Goal: Transaction & Acquisition: Download file/media

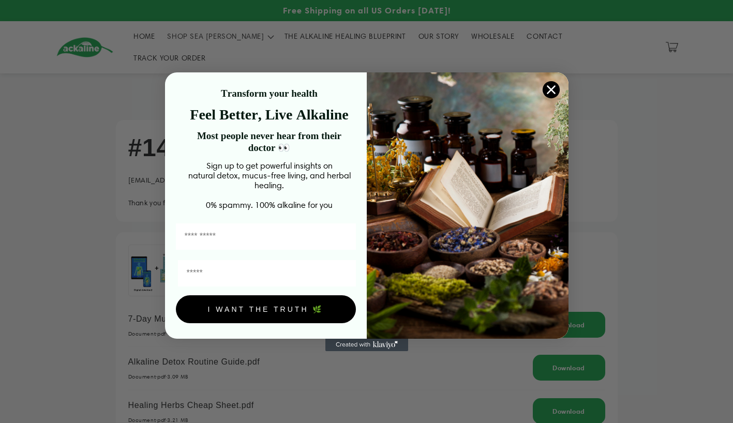
click at [550, 86] on icon "Close dialog" at bounding box center [550, 89] width 7 height 7
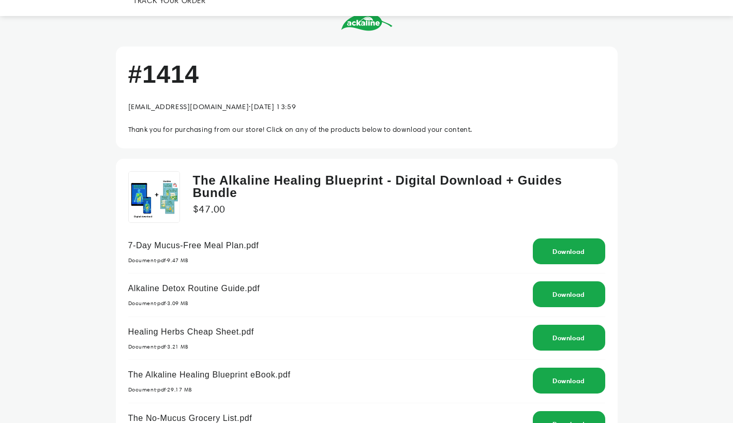
scroll to position [76, 0]
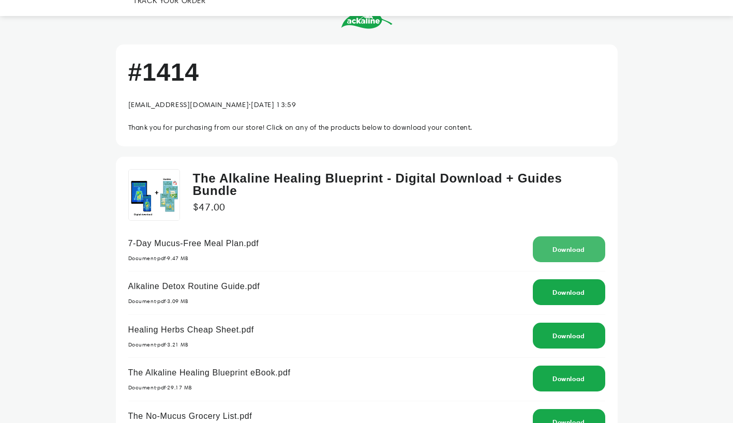
click at [576, 245] on link "Download" at bounding box center [569, 249] width 33 height 8
click at [719, 348] on div "#1414 [EMAIL_ADDRESS][DOMAIN_NAME] · [DATE] 13:59 Thank you for purchasing from…" at bounding box center [366, 311] width 733 height 627
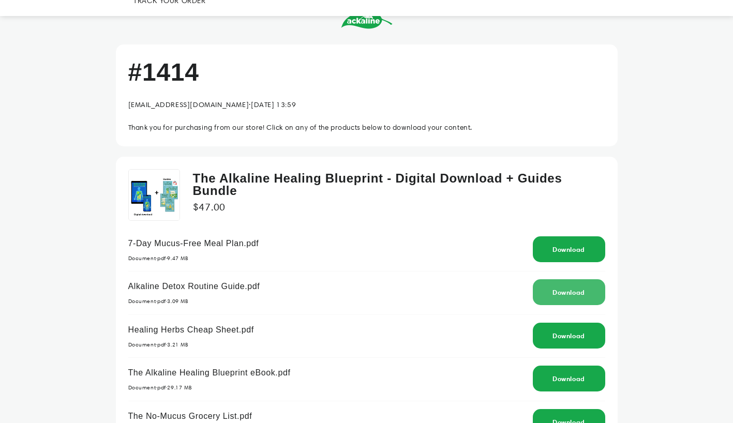
click at [577, 288] on link "Download" at bounding box center [569, 292] width 33 height 8
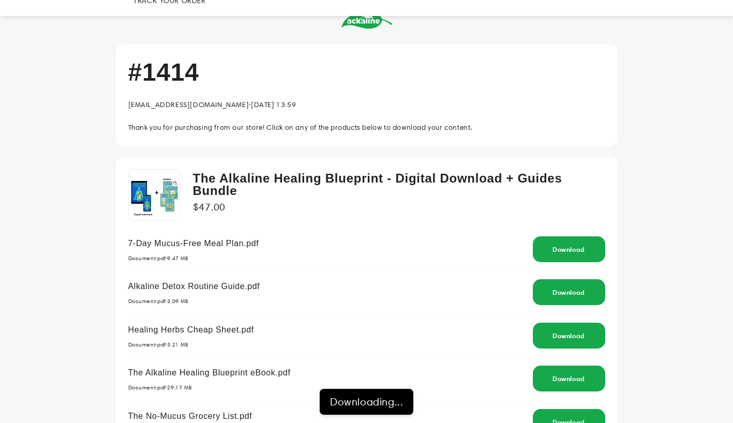
click at [673, 363] on div "#1414 [EMAIL_ADDRESS][DOMAIN_NAME] · [DATE] 13:59 Thank you for purchasing from…" at bounding box center [366, 311] width 733 height 627
click at [573, 332] on link "Download" at bounding box center [569, 336] width 33 height 8
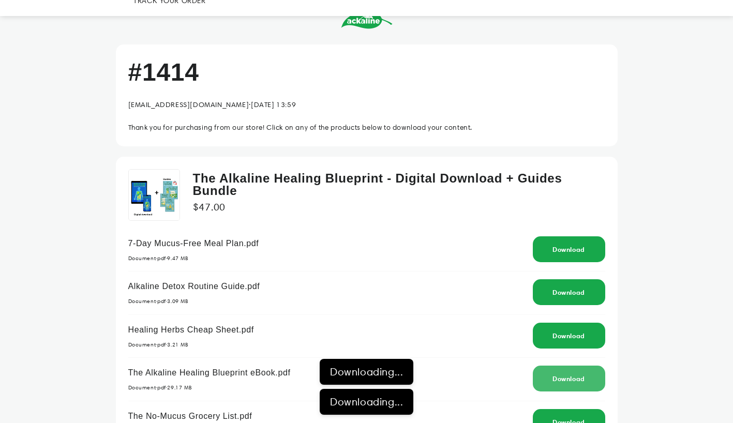
drag, startPoint x: 661, startPoint y: 382, endPoint x: 543, endPoint y: 366, distance: 119.1
click at [543, 366] on div "Download" at bounding box center [569, 379] width 72 height 26
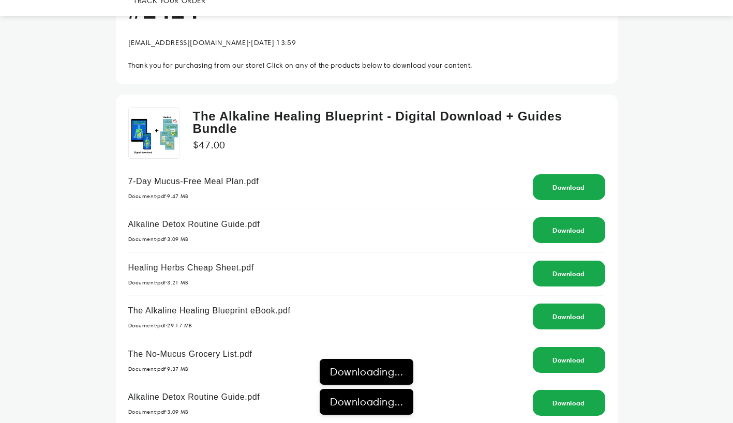
scroll to position [142, 0]
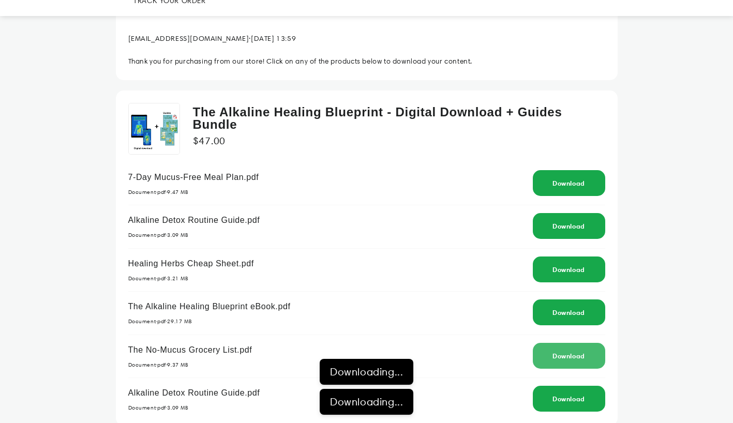
click at [571, 346] on div "Download" at bounding box center [569, 356] width 72 height 26
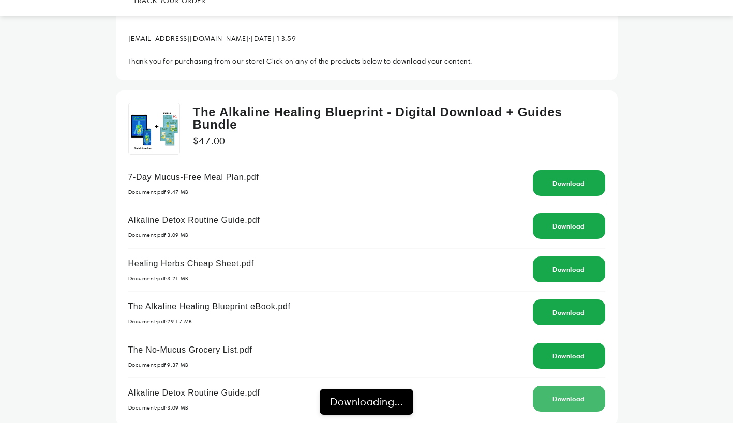
click at [580, 389] on div "Download" at bounding box center [569, 399] width 72 height 26
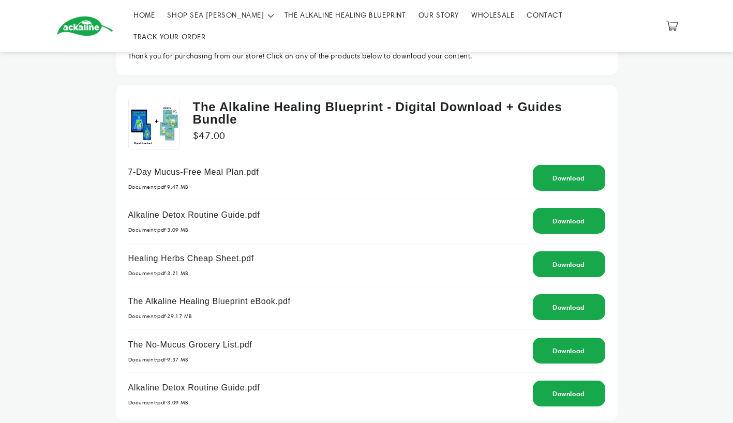
scroll to position [146, 0]
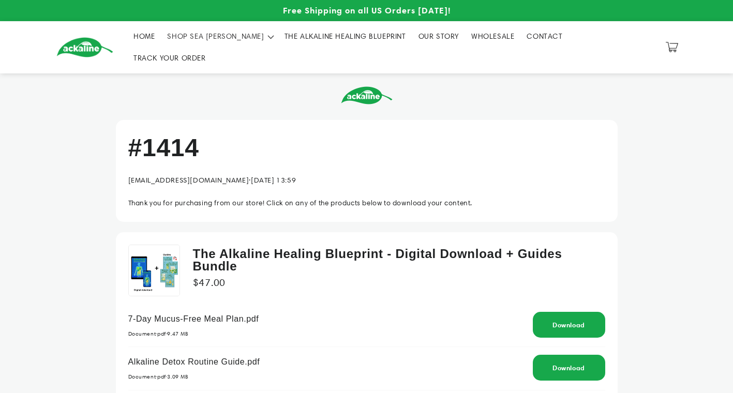
scroll to position [146, 0]
